Goal: Task Accomplishment & Management: Complete application form

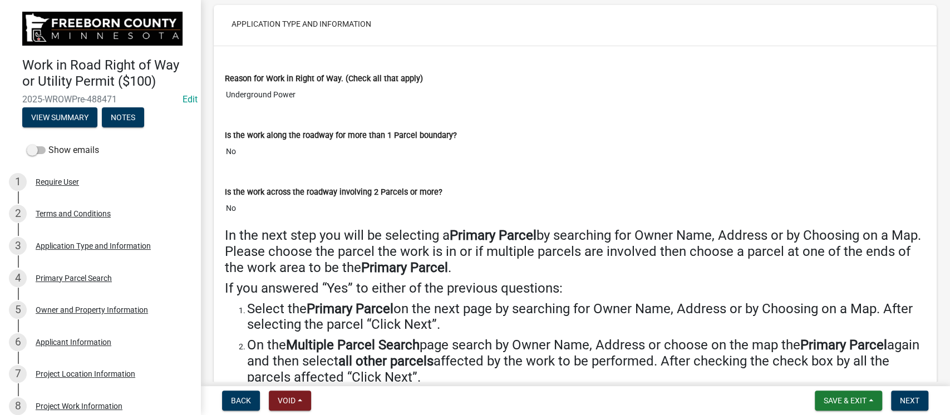
scroll to position [890, 0]
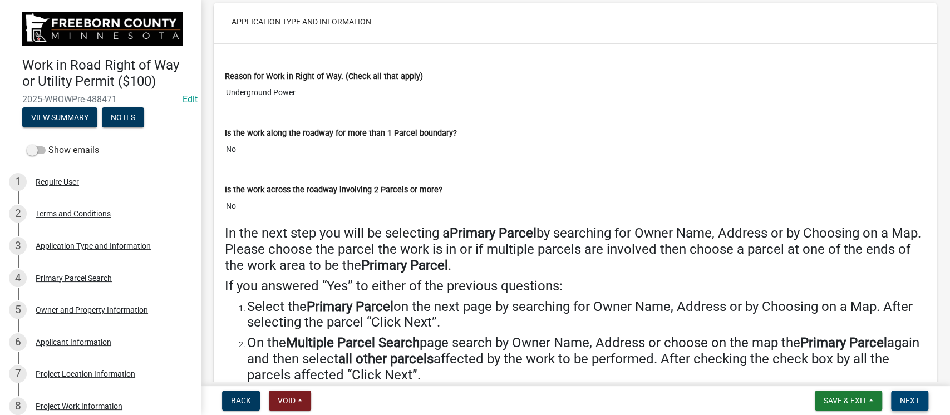
click at [916, 402] on span "Next" at bounding box center [908, 400] width 19 height 9
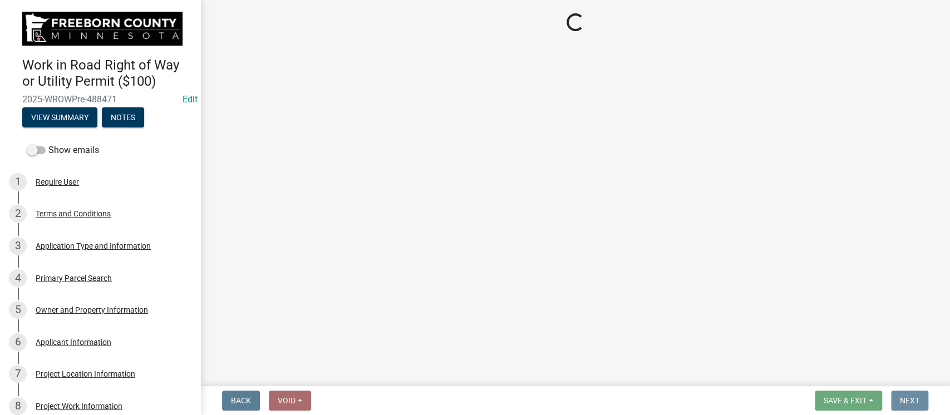
scroll to position [0, 0]
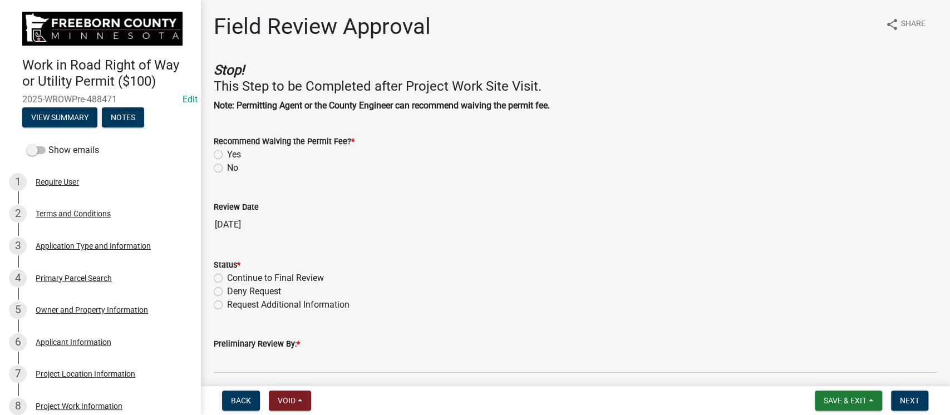
click at [227, 168] on label "No" at bounding box center [232, 167] width 11 height 13
click at [227, 168] on input "No" at bounding box center [230, 164] width 7 height 7
radio input "true"
click at [227, 279] on label "Continue to Final Review" at bounding box center [275, 277] width 97 height 13
click at [227, 279] on input "Continue to Final Review" at bounding box center [230, 274] width 7 height 7
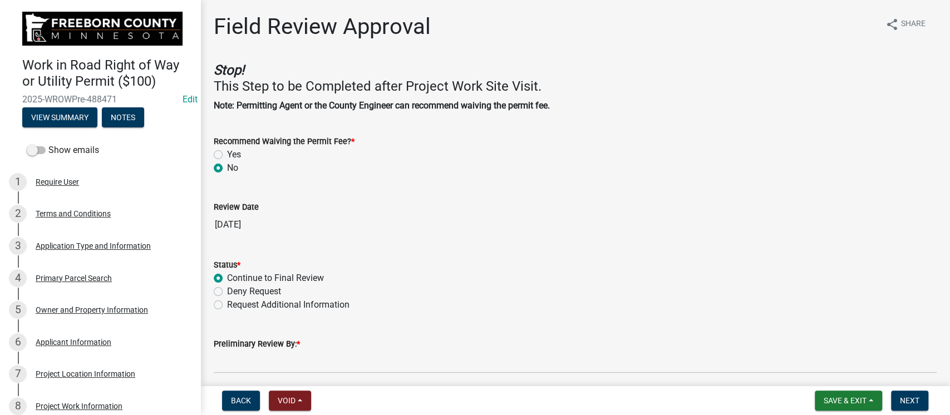
radio input "true"
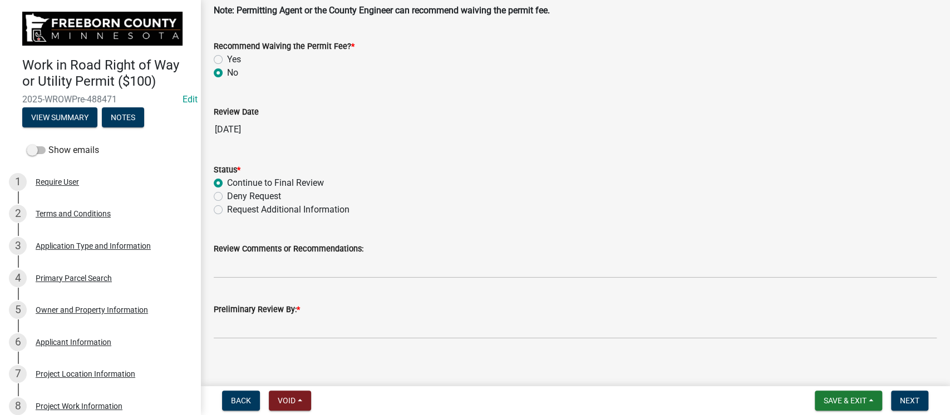
scroll to position [104, 0]
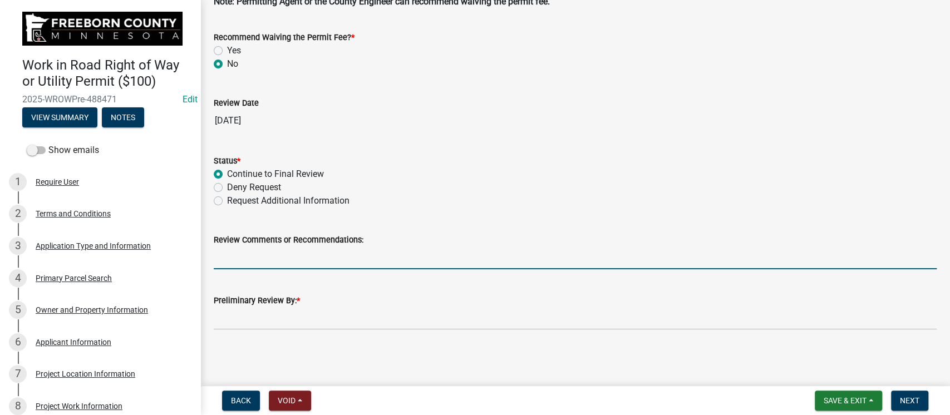
click at [328, 253] on input "Review Comments or Recommendations:" at bounding box center [575, 257] width 723 height 23
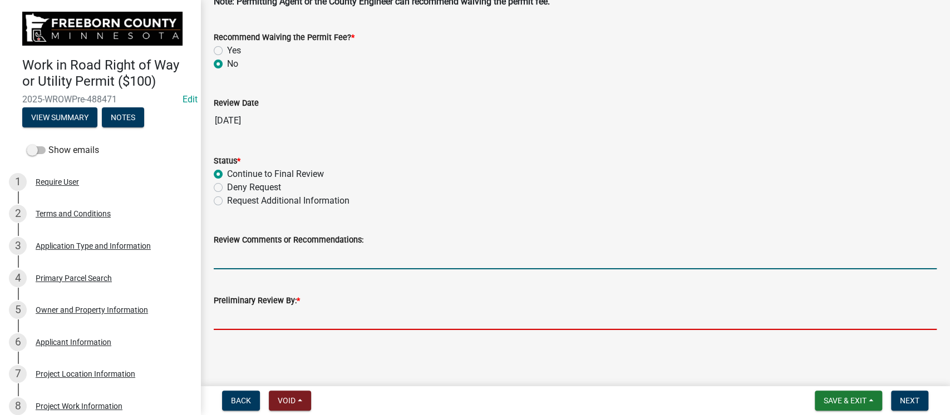
click at [349, 315] on input "Preliminary Review By: *" at bounding box center [575, 318] width 723 height 23
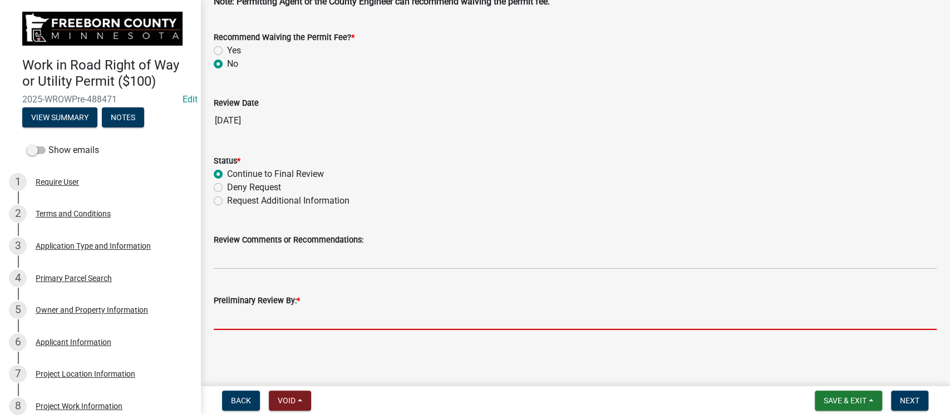
type input "[PERSON_NAME]"
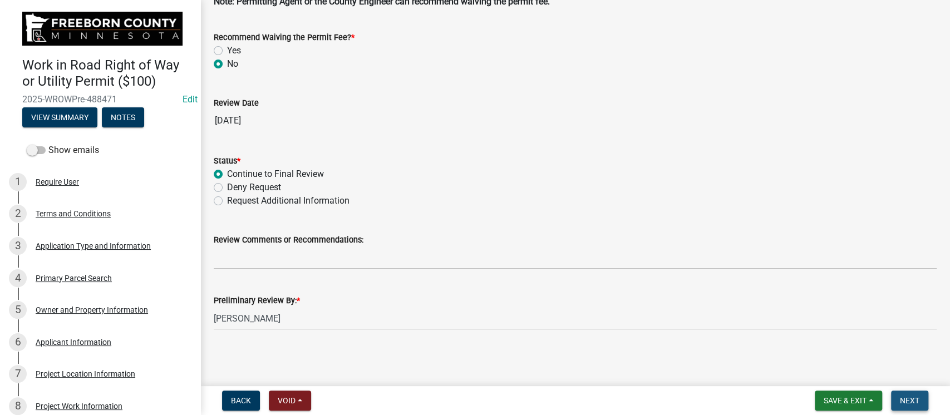
click at [905, 397] on span "Next" at bounding box center [908, 400] width 19 height 9
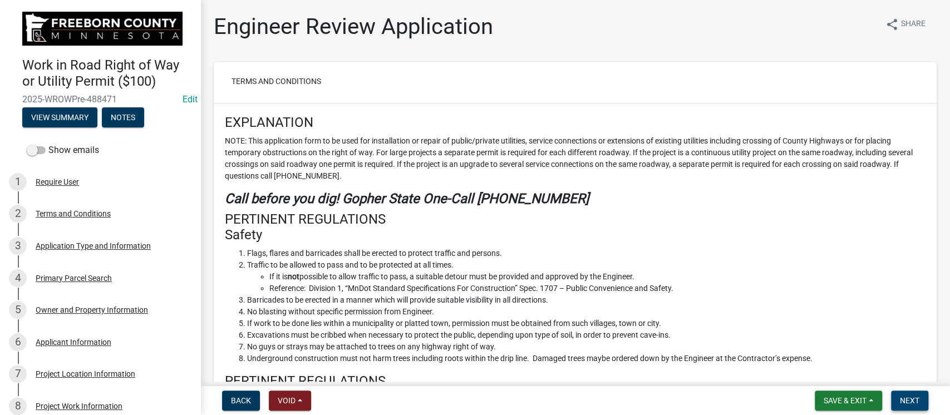
click at [911, 401] on span "Next" at bounding box center [908, 400] width 19 height 9
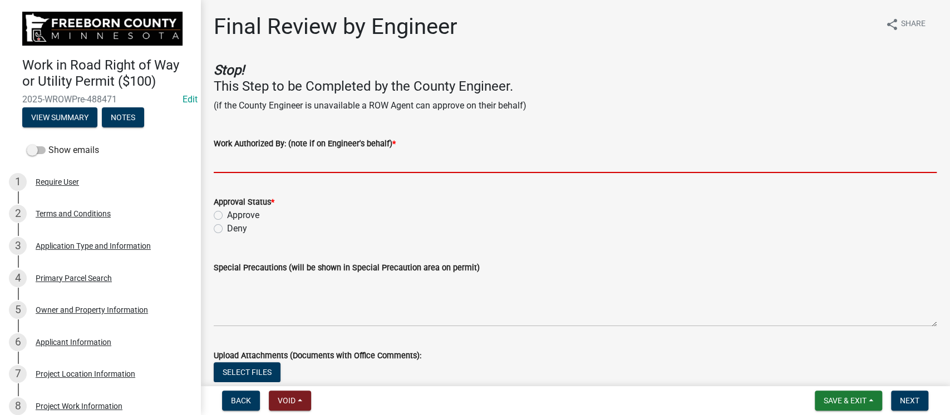
click at [295, 162] on input "Work Authorized By: (note if on Engineer's behalf) *" at bounding box center [575, 161] width 723 height 23
type input "[PERSON_NAME]"
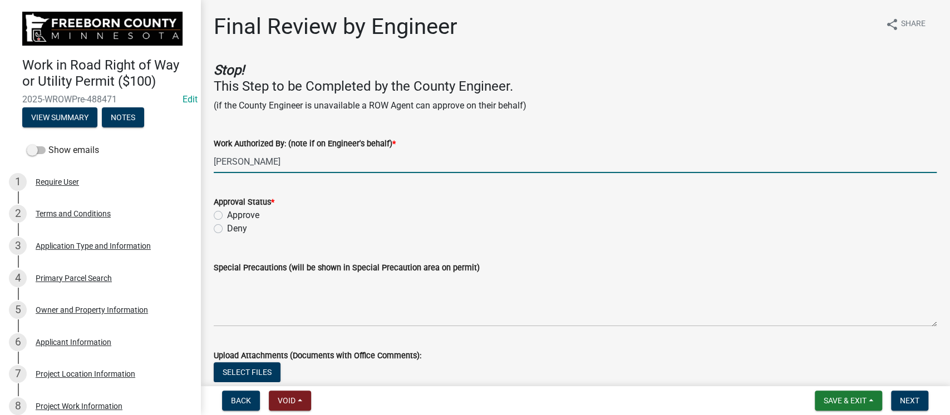
click at [227, 215] on label "Approve" at bounding box center [243, 215] width 32 height 13
click at [227, 215] on input "Approve" at bounding box center [230, 212] width 7 height 7
radio input "true"
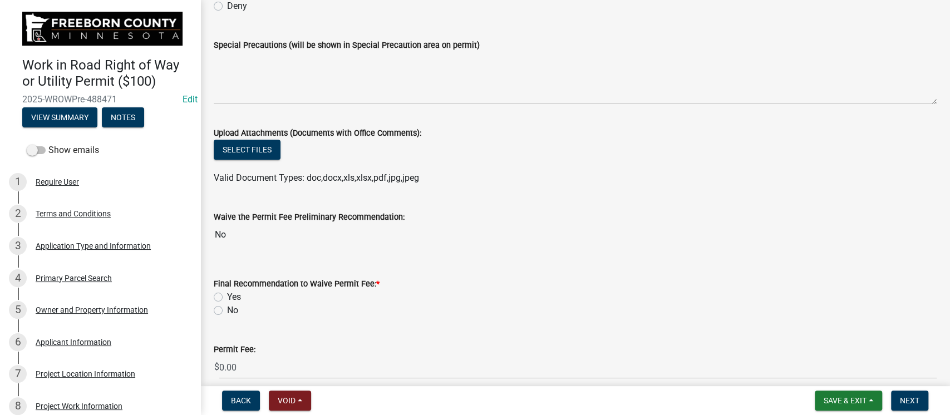
scroll to position [296, 0]
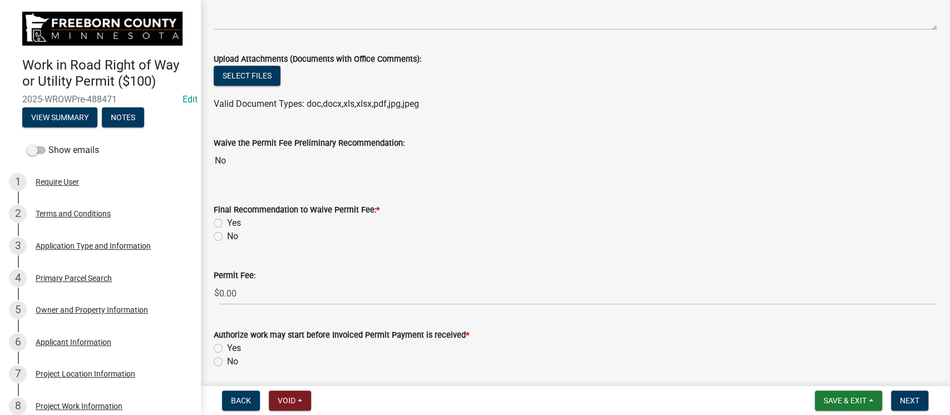
click at [227, 235] on label "No" at bounding box center [232, 236] width 11 height 13
click at [227, 235] on input "No" at bounding box center [230, 233] width 7 height 7
radio input "true"
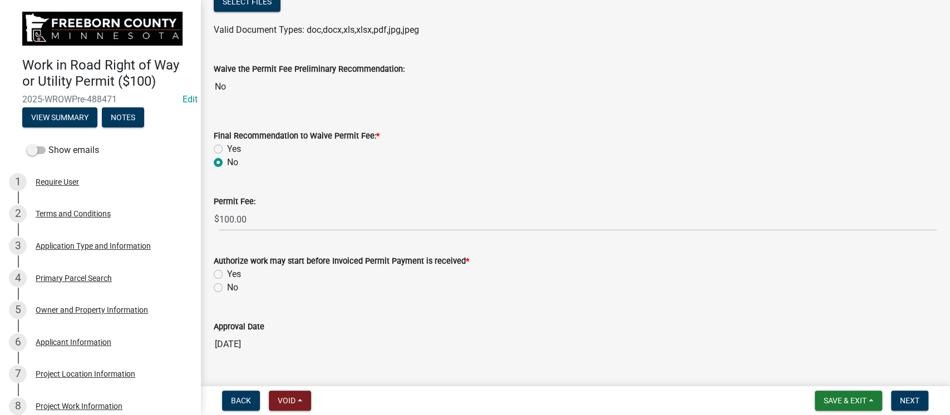
scroll to position [396, 0]
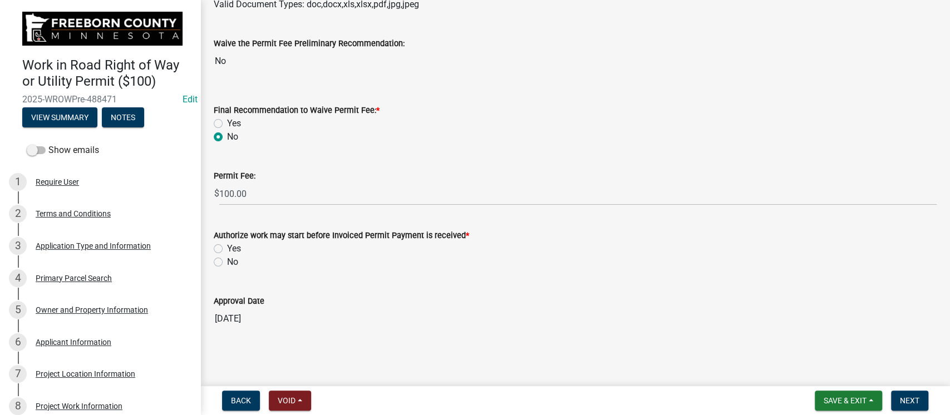
click at [227, 246] on label "Yes" at bounding box center [234, 248] width 14 height 13
click at [227, 246] on input "Yes" at bounding box center [230, 245] width 7 height 7
radio input "true"
click at [903, 393] on button "Next" at bounding box center [909, 401] width 37 height 20
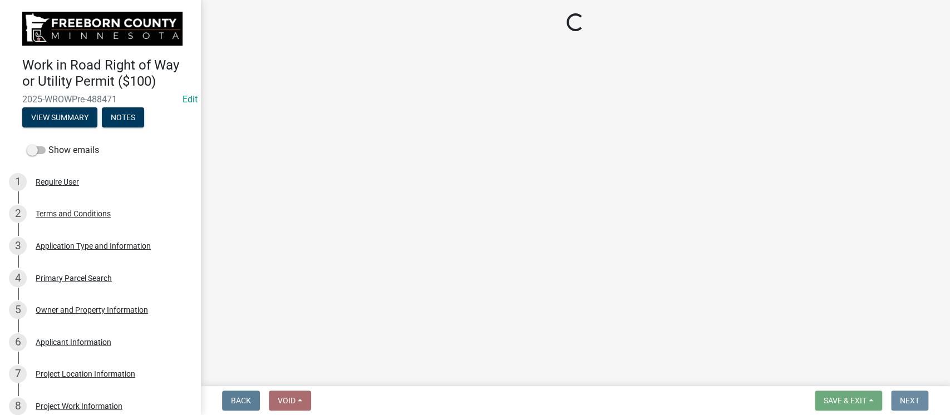
scroll to position [0, 0]
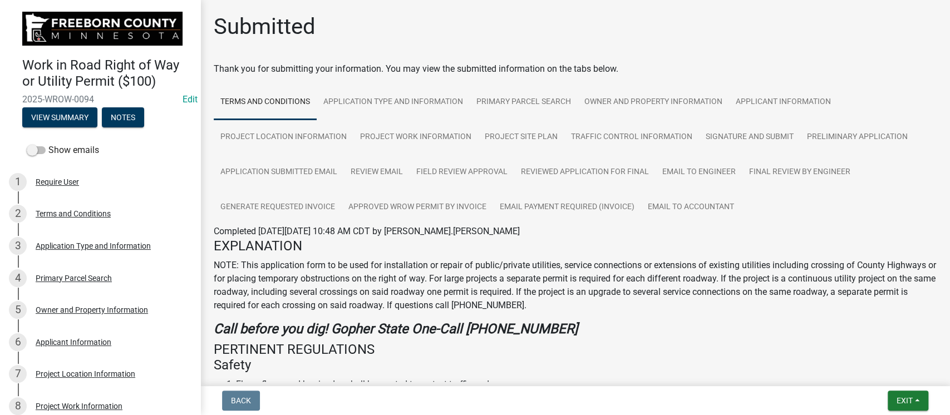
drag, startPoint x: 570, startPoint y: 327, endPoint x: 464, endPoint y: 333, distance: 105.3
click at [464, 333] on h4 "Call before you dig! Gopher State One-Call [PHONE_NUMBER]" at bounding box center [575, 329] width 723 height 16
click at [561, 328] on h4 "Call before you dig! Gopher State One-Call [PHONE_NUMBER]" at bounding box center [575, 329] width 723 height 16
